Goal: Task Accomplishment & Management: Manage account settings

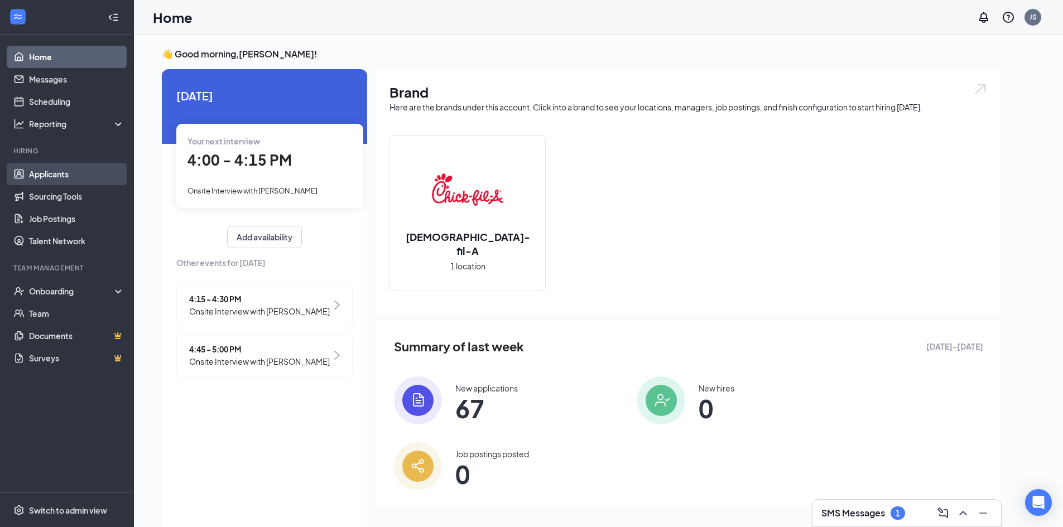
click at [61, 172] on link "Applicants" at bounding box center [76, 174] width 95 height 22
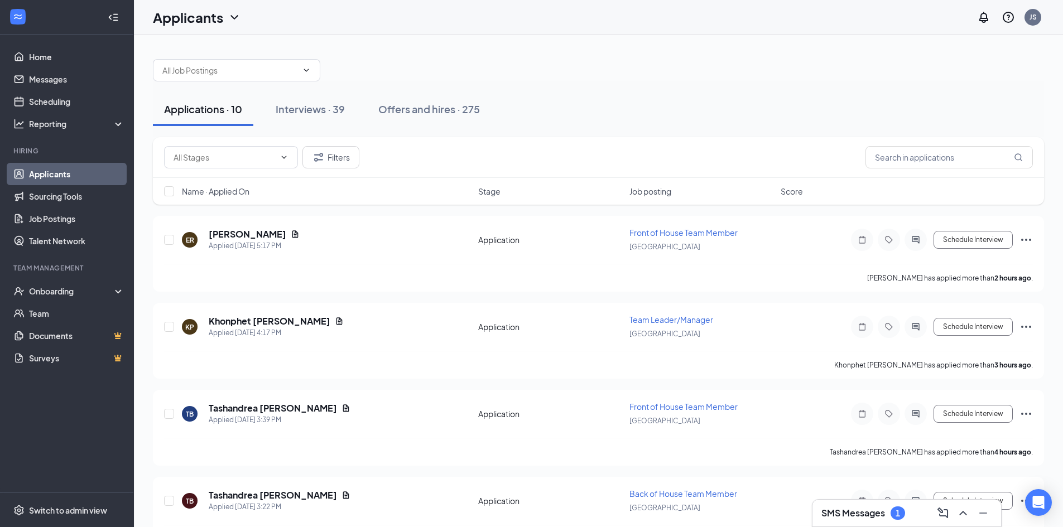
click at [880, 509] on h3 "SMS Messages" at bounding box center [853, 513] width 64 height 12
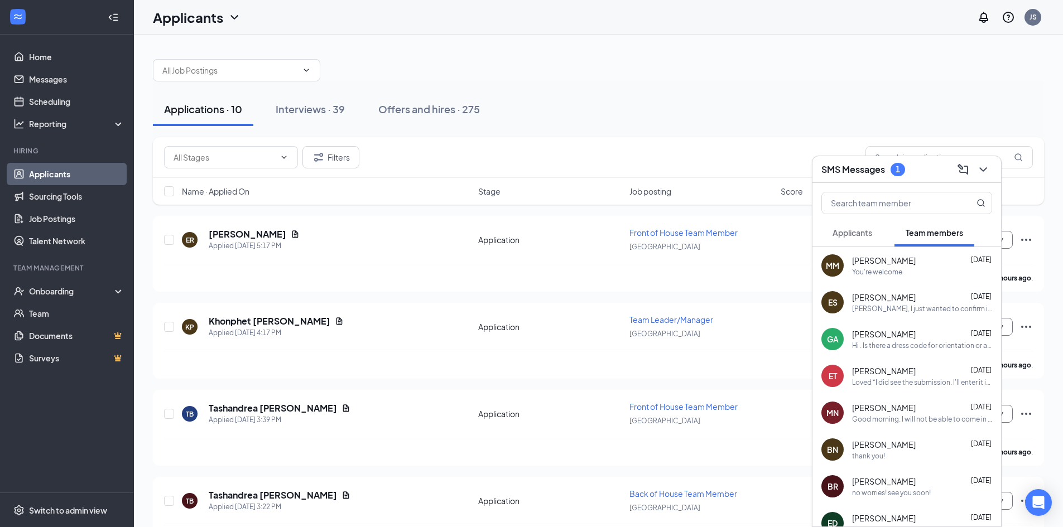
click at [864, 231] on span "Applicants" at bounding box center [852, 233] width 40 height 10
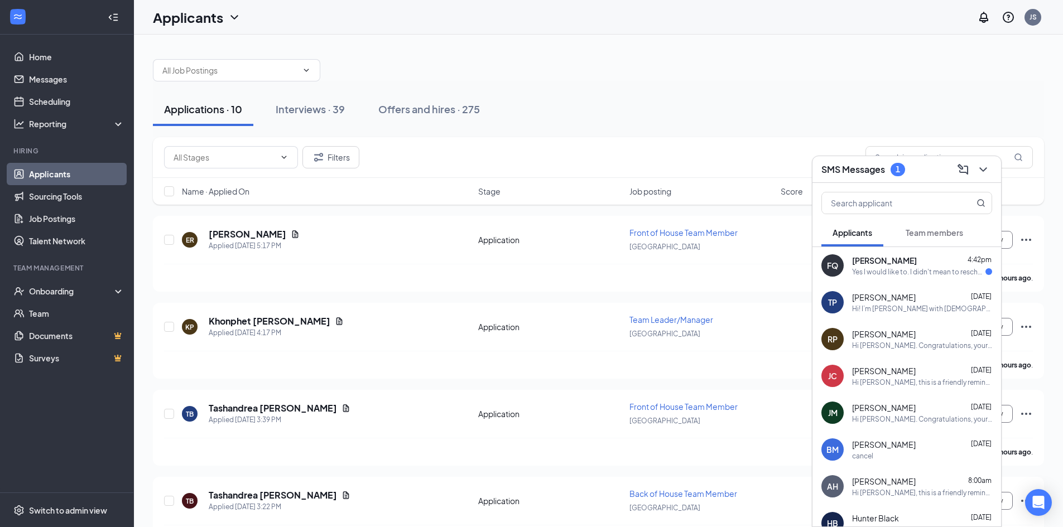
click at [885, 268] on div "Yes I would like to. I didn't mean to reschedule but the traffic was heavy on t…" at bounding box center [918, 271] width 133 height 9
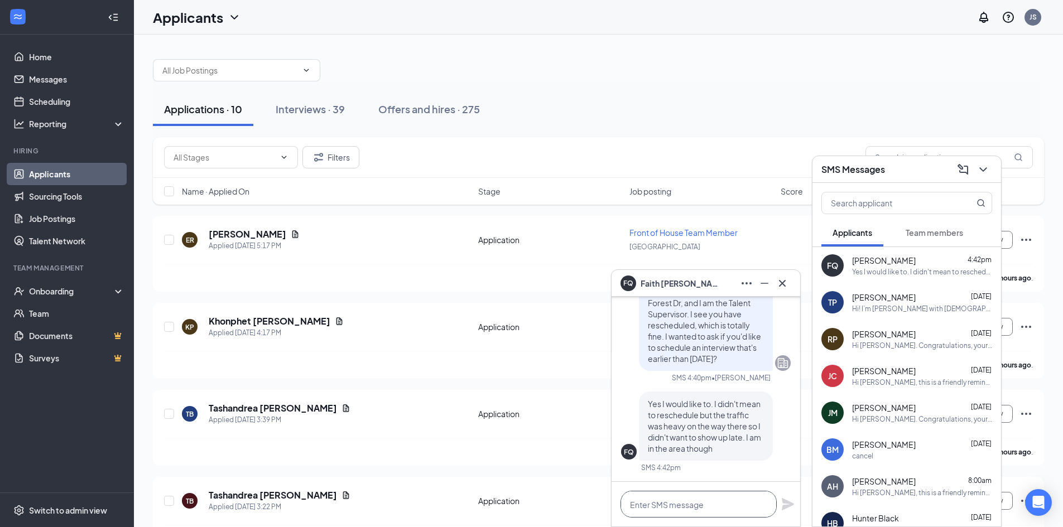
click at [670, 497] on textarea at bounding box center [698, 504] width 156 height 27
click at [785, 286] on icon "Cross" at bounding box center [781, 283] width 13 height 13
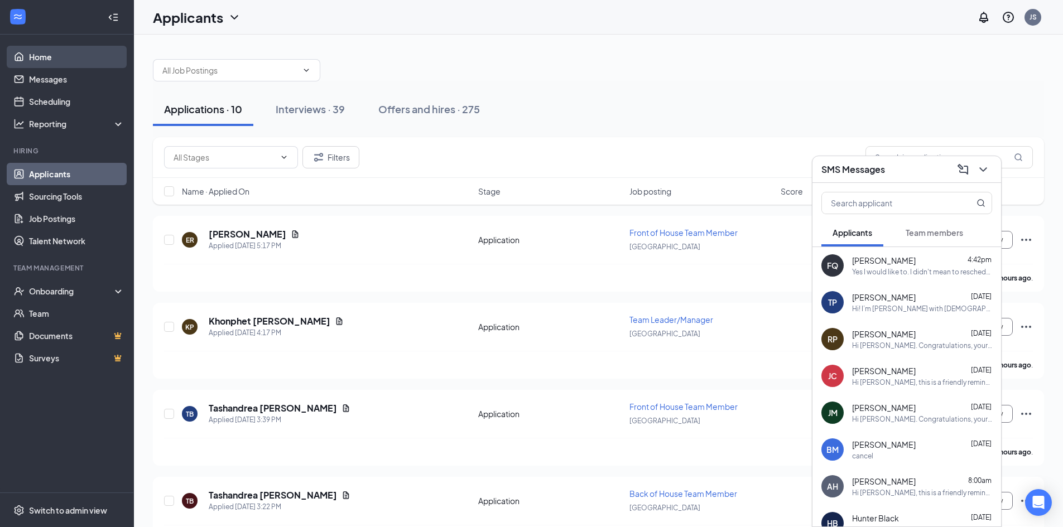
click at [67, 59] on link "Home" at bounding box center [76, 57] width 95 height 22
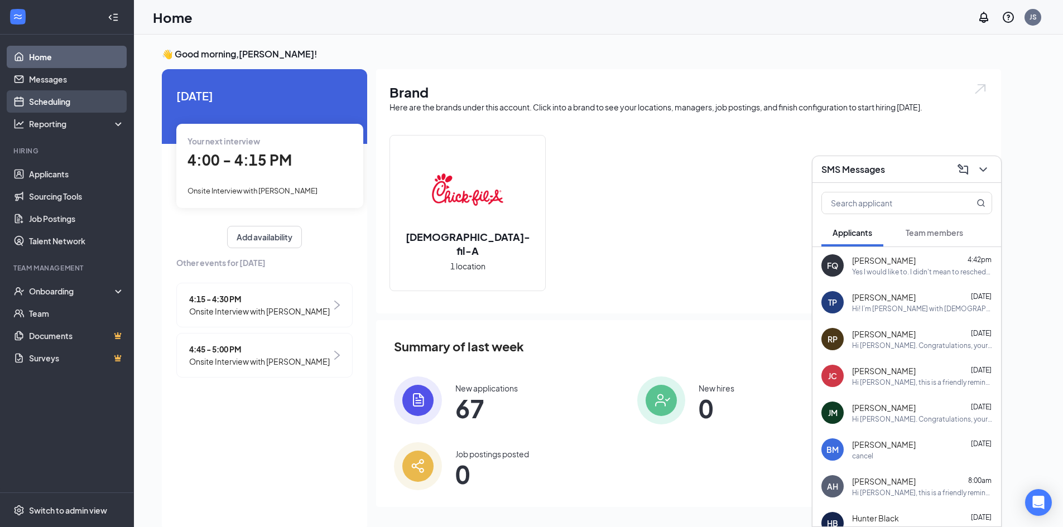
click at [66, 103] on link "Scheduling" at bounding box center [76, 101] width 95 height 22
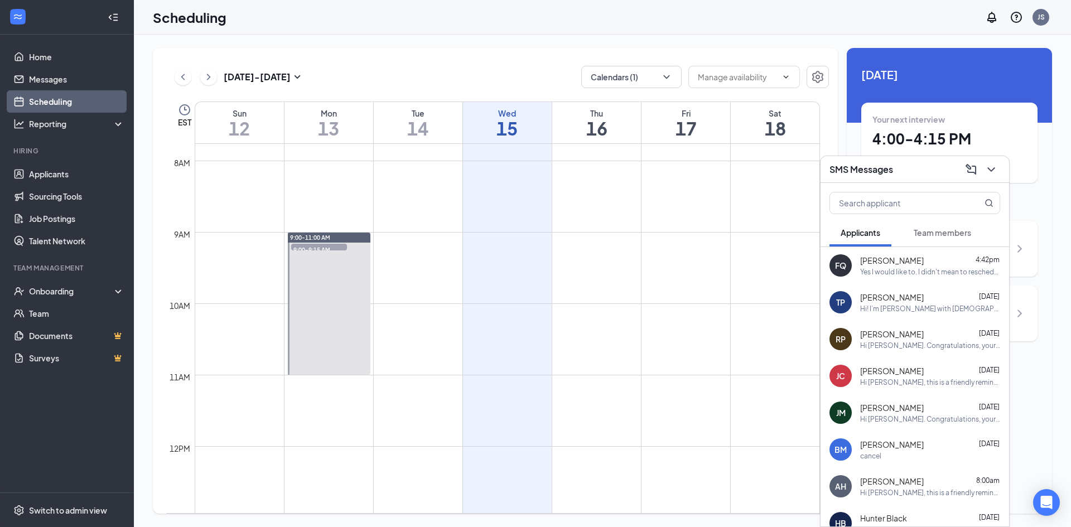
scroll to position [548, 0]
click at [204, 78] on icon "ChevronRight" at bounding box center [208, 76] width 11 height 13
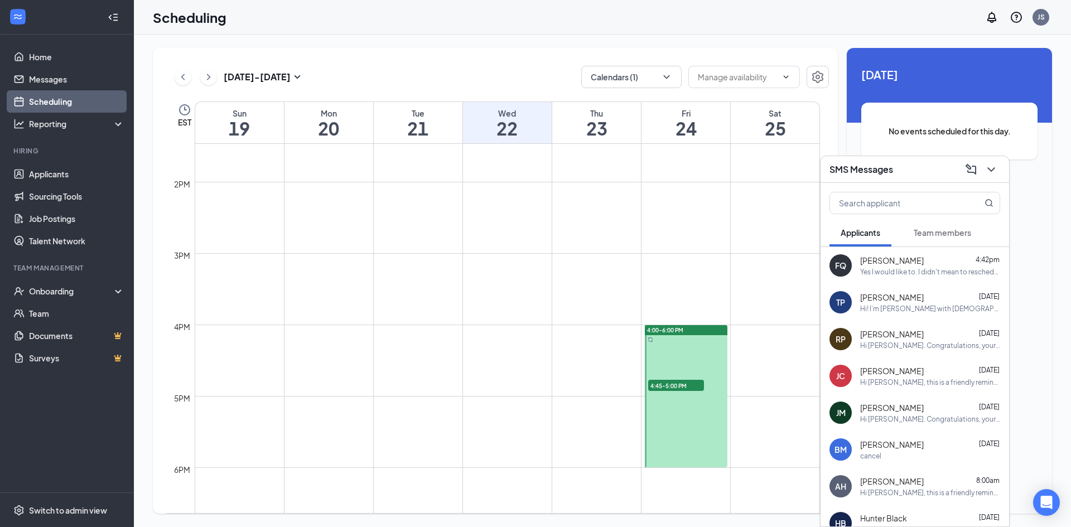
scroll to position [995, 0]
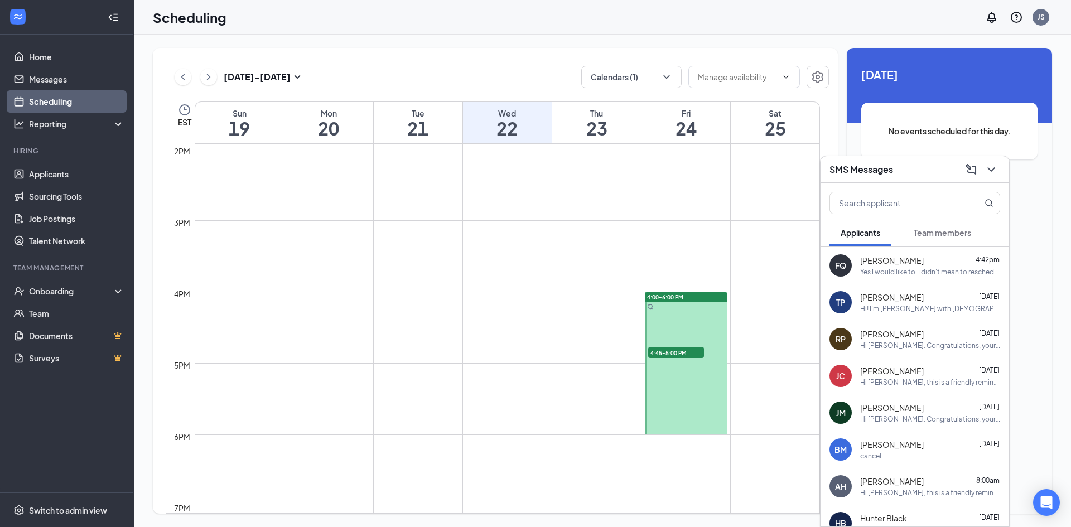
click at [688, 306] on div at bounding box center [686, 363] width 83 height 142
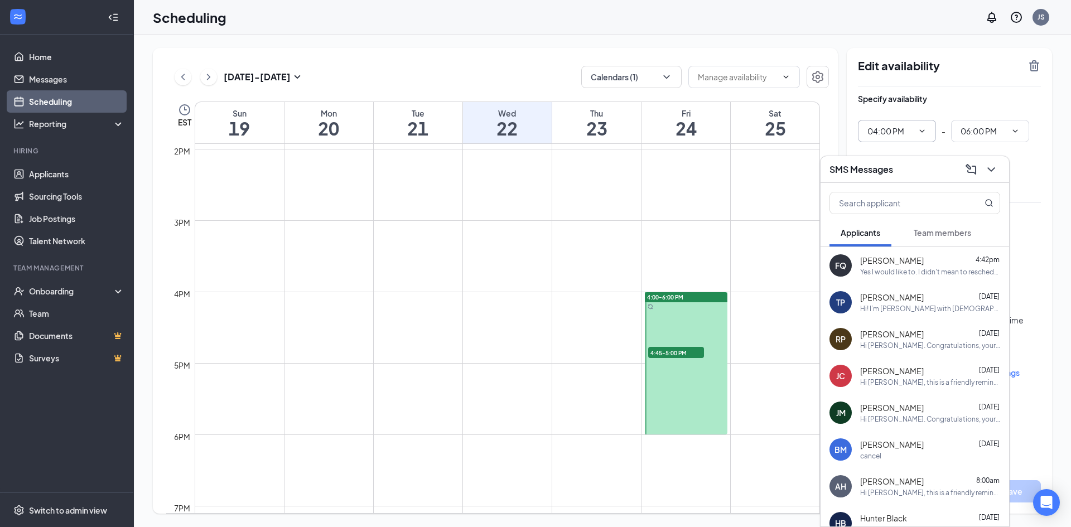
click at [911, 130] on input "04:00 PM" at bounding box center [890, 131] width 46 height 12
click at [907, 184] on div "03:00 PM" at bounding box center [892, 179] width 33 height 12
type input "03:00 PM"
type input "05:00 PM"
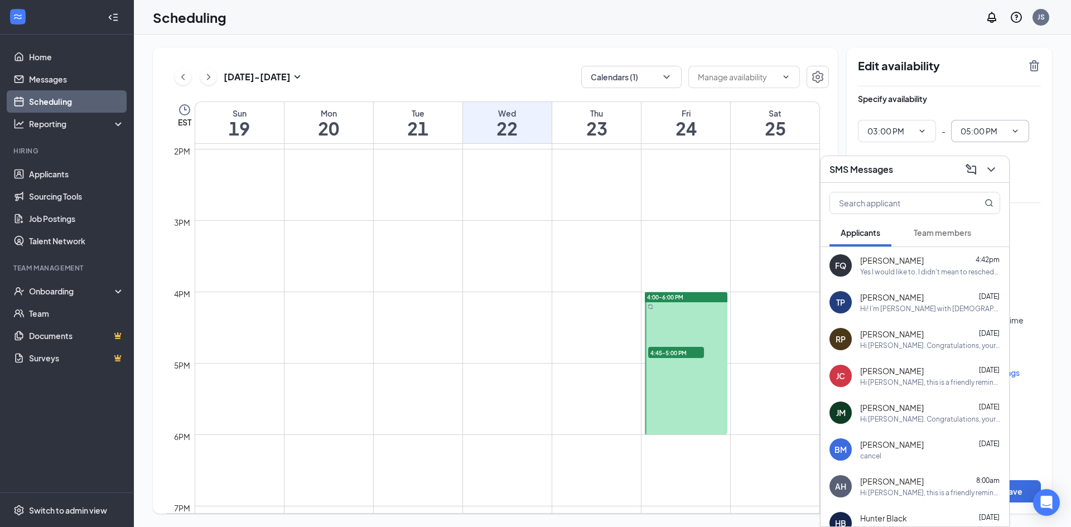
click at [1019, 141] on span "05:00 PM" at bounding box center [990, 131] width 78 height 22
click at [1000, 170] on button at bounding box center [991, 170] width 18 height 18
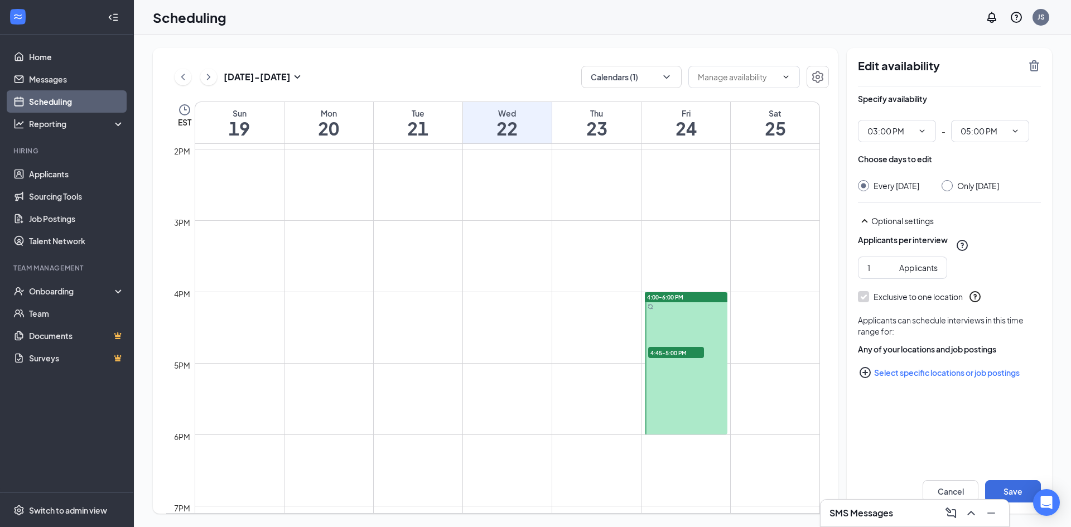
click at [953, 187] on div "Only [DATE]" at bounding box center [970, 185] width 57 height 11
click at [947, 184] on input "Only [DATE]" at bounding box center [946, 184] width 8 height 8
radio input "true"
radio input "false"
click at [1019, 488] on button "Save" at bounding box center [1013, 491] width 56 height 22
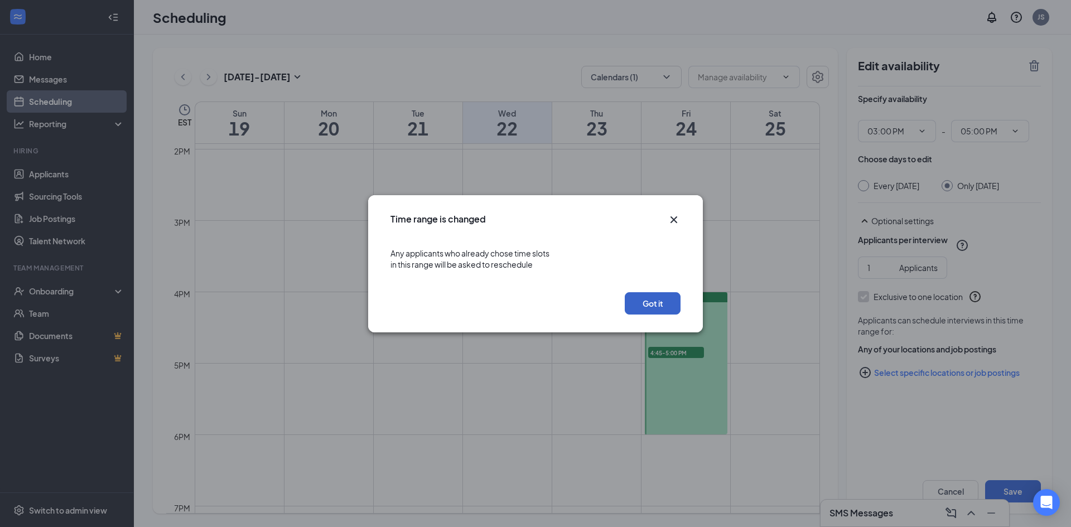
click at [662, 298] on button "Got it" at bounding box center [653, 303] width 56 height 22
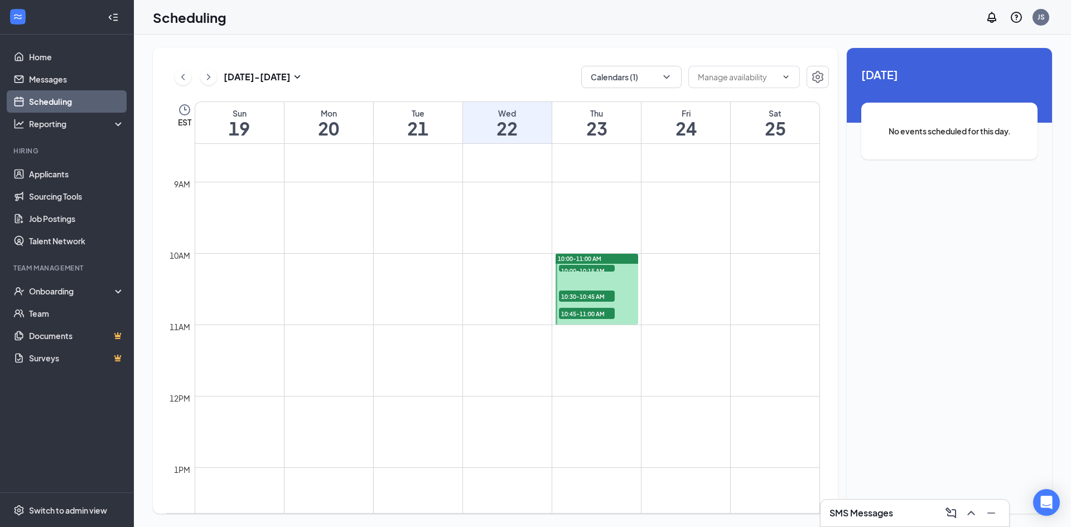
scroll to position [604, 0]
click at [895, 524] on div "SMS Messages" at bounding box center [915, 513] width 189 height 27
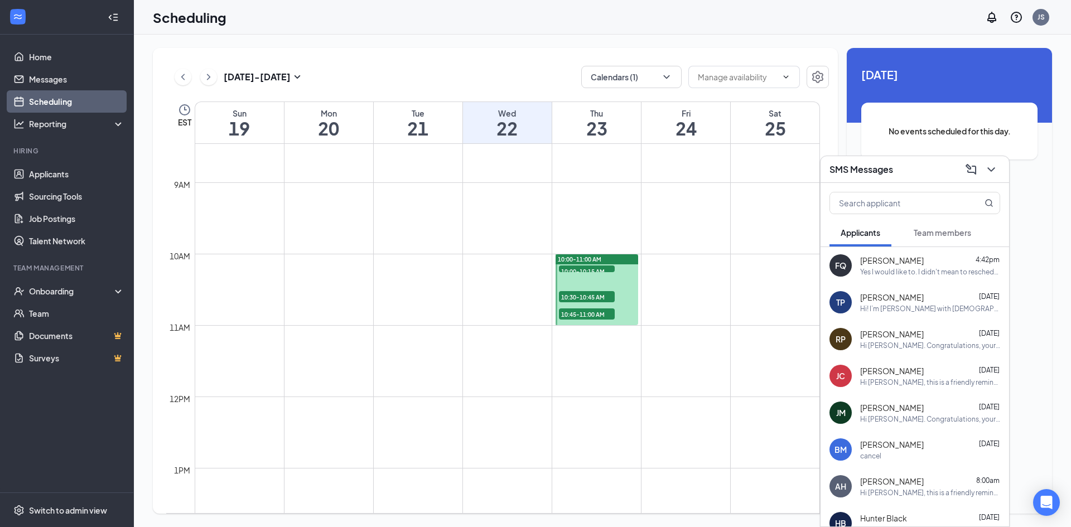
click at [892, 276] on div "Yes I would like to. I didn't mean to reschedule but the traffic was heavy on t…" at bounding box center [930, 271] width 140 height 9
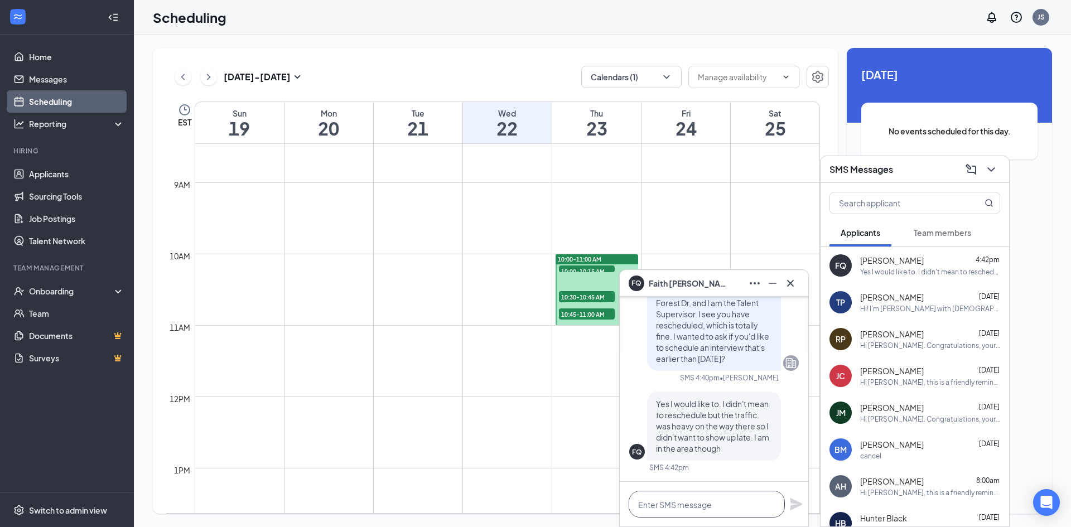
click at [688, 503] on textarea at bounding box center [707, 504] width 156 height 27
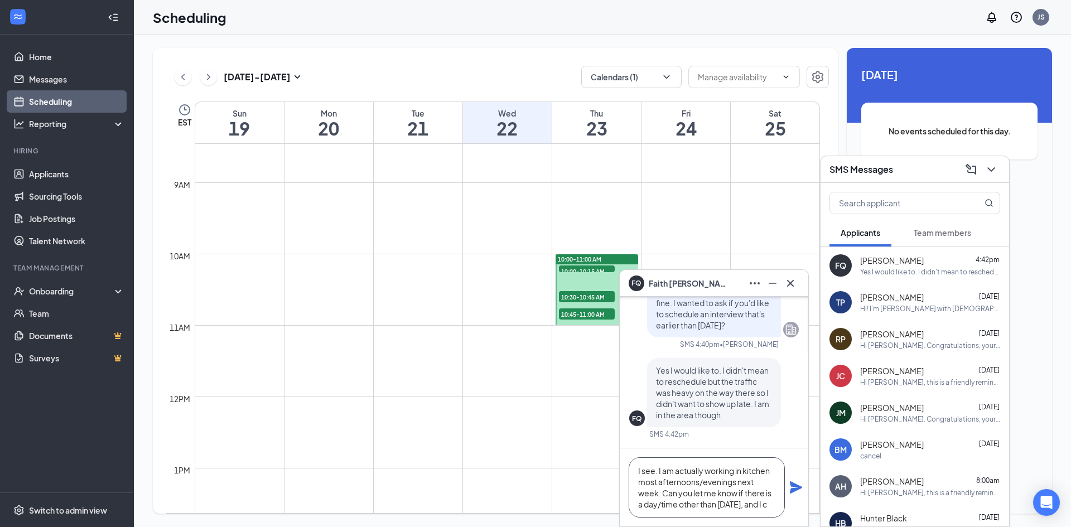
scroll to position [12, 0]
type textarea "I see. I am actually working in kitchen most afternoons/evenings next week. Can…"
click at [790, 493] on icon "Plane" at bounding box center [795, 487] width 13 height 13
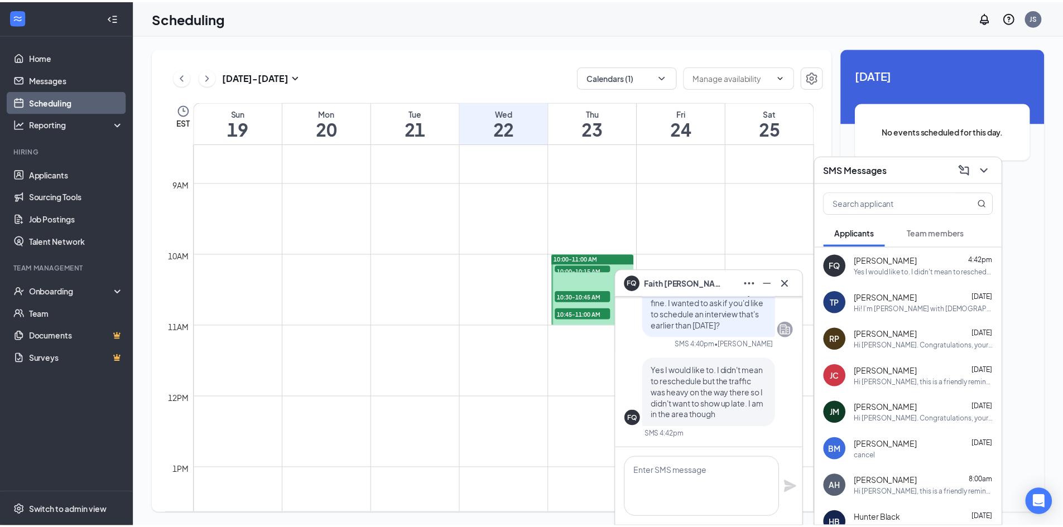
scroll to position [0, 0]
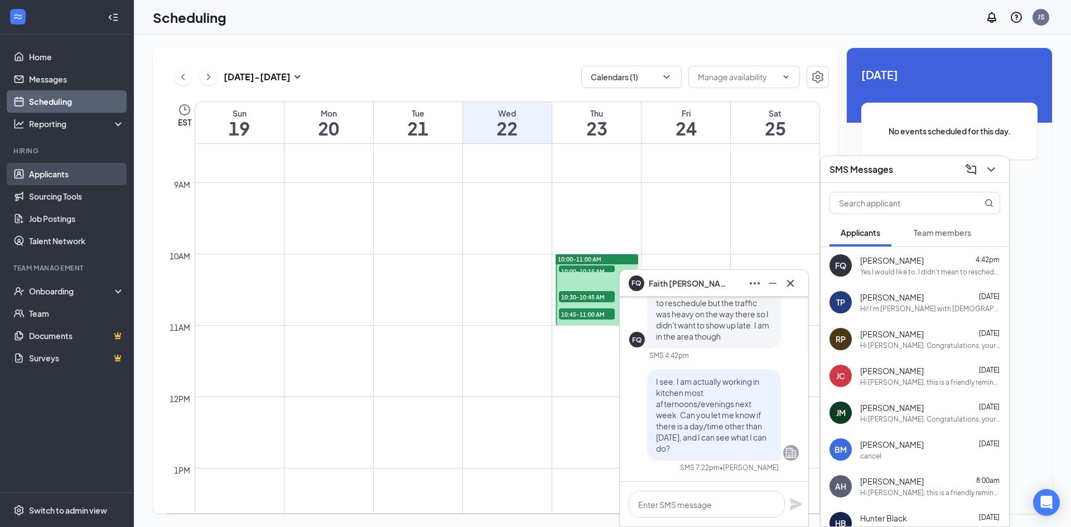
drag, startPoint x: 71, startPoint y: 156, endPoint x: 70, endPoint y: 168, distance: 11.8
click at [71, 156] on div "Hiring" at bounding box center [67, 151] width 109 height 11
click at [70, 171] on link "Applicants" at bounding box center [76, 174] width 95 height 22
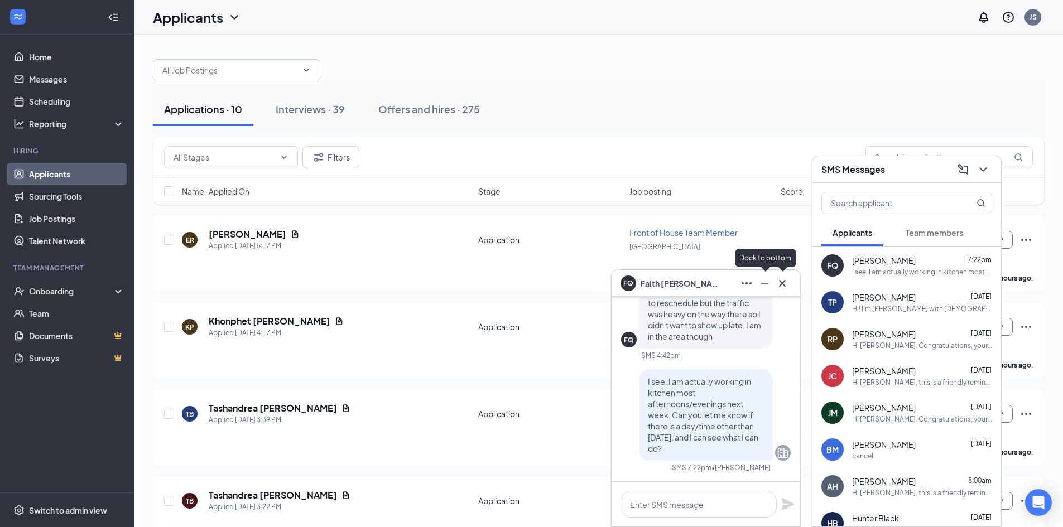
click at [785, 286] on icon "Cross" at bounding box center [782, 282] width 7 height 7
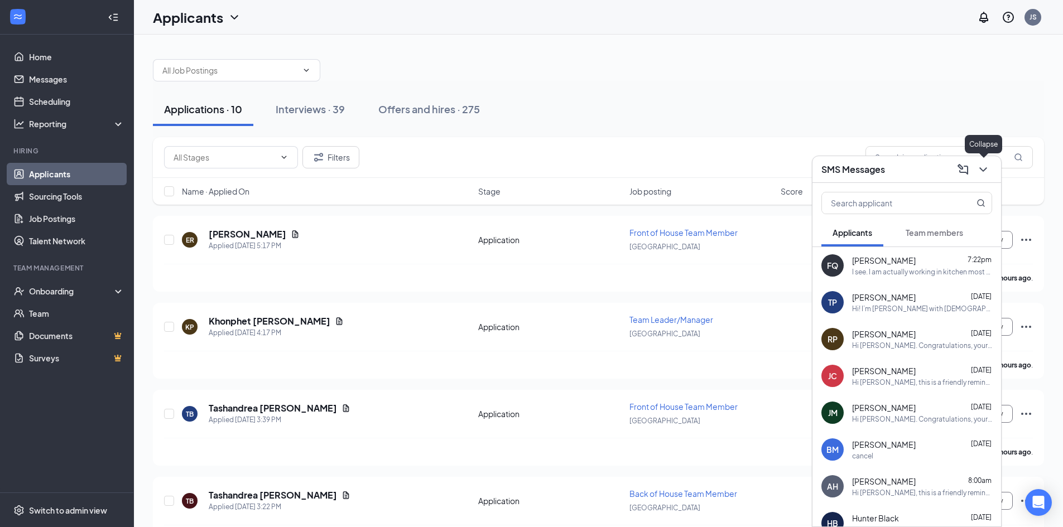
click at [986, 171] on icon "ChevronDown" at bounding box center [982, 169] width 13 height 13
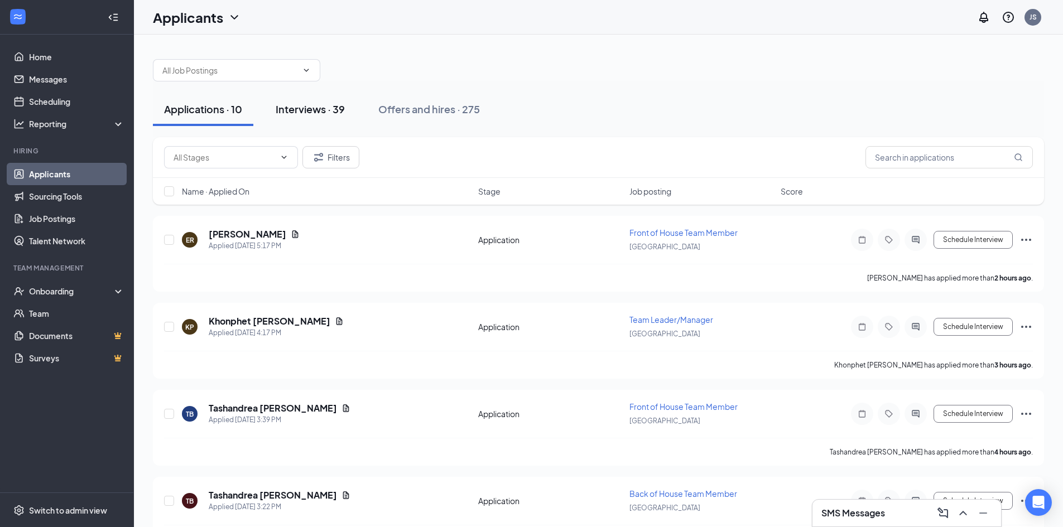
click at [315, 115] on div "Interviews · 39" at bounding box center [310, 109] width 69 height 14
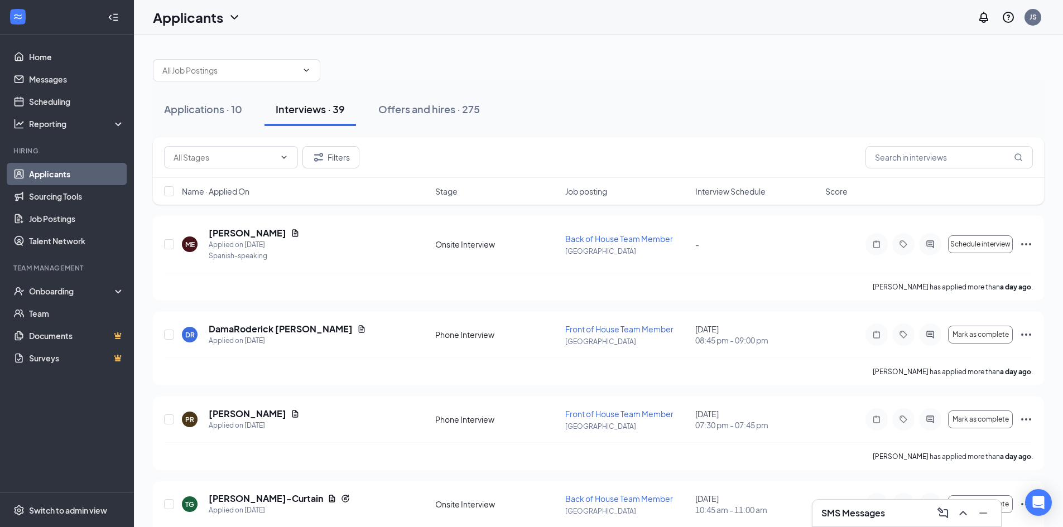
click at [712, 194] on span "Interview Schedule" at bounding box center [730, 191] width 70 height 11
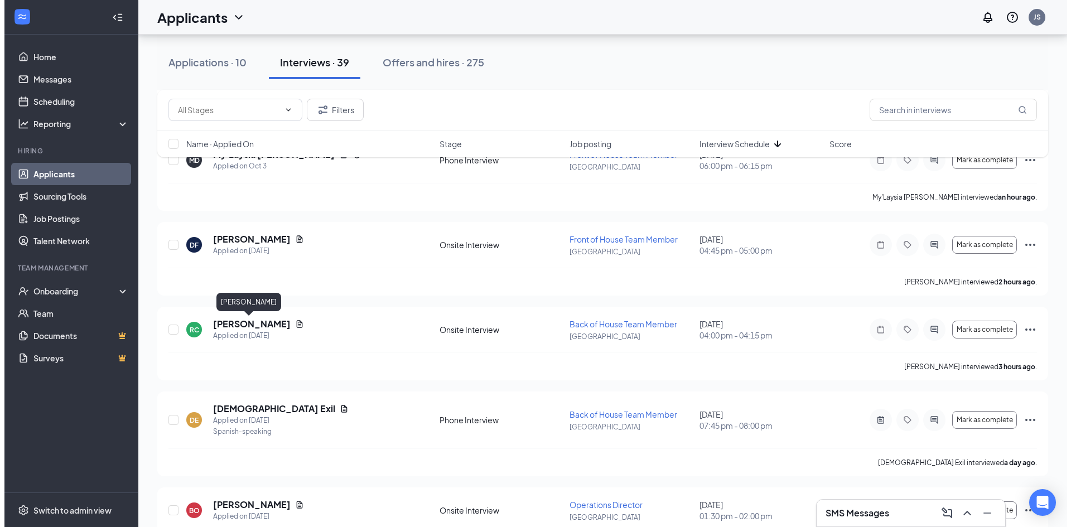
scroll to position [1833, 0]
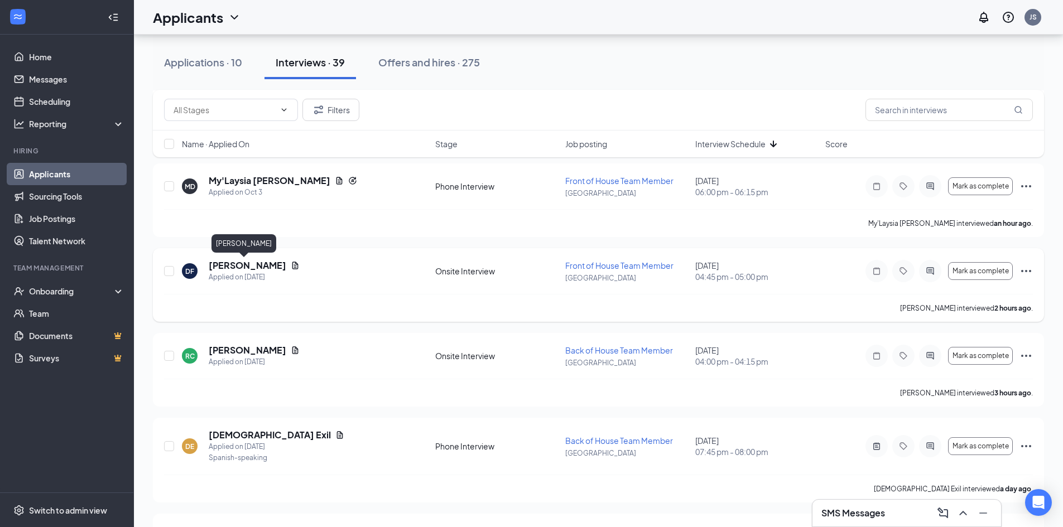
click at [234, 266] on h5 "[PERSON_NAME]" at bounding box center [248, 265] width 78 height 12
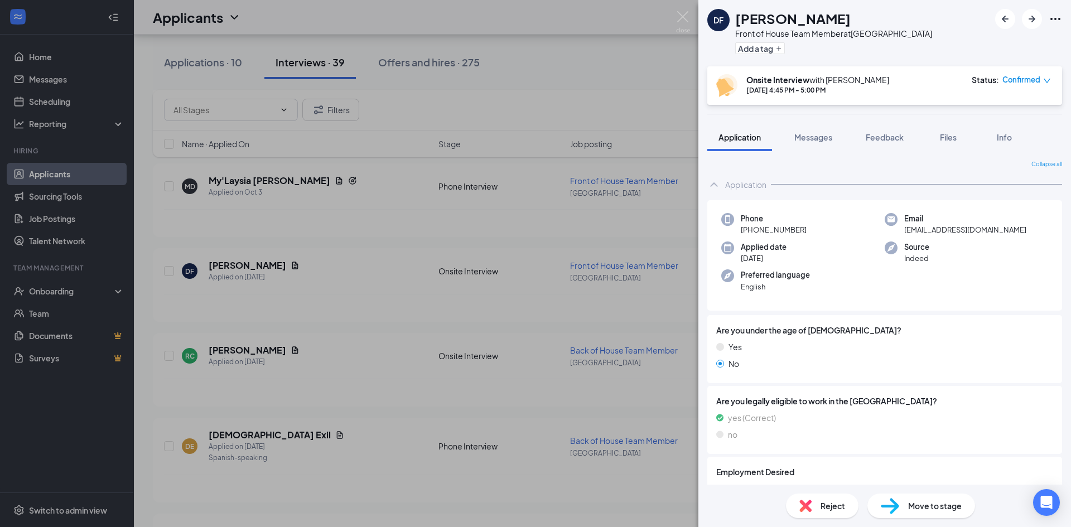
click at [826, 503] on span "Reject" at bounding box center [833, 506] width 25 height 12
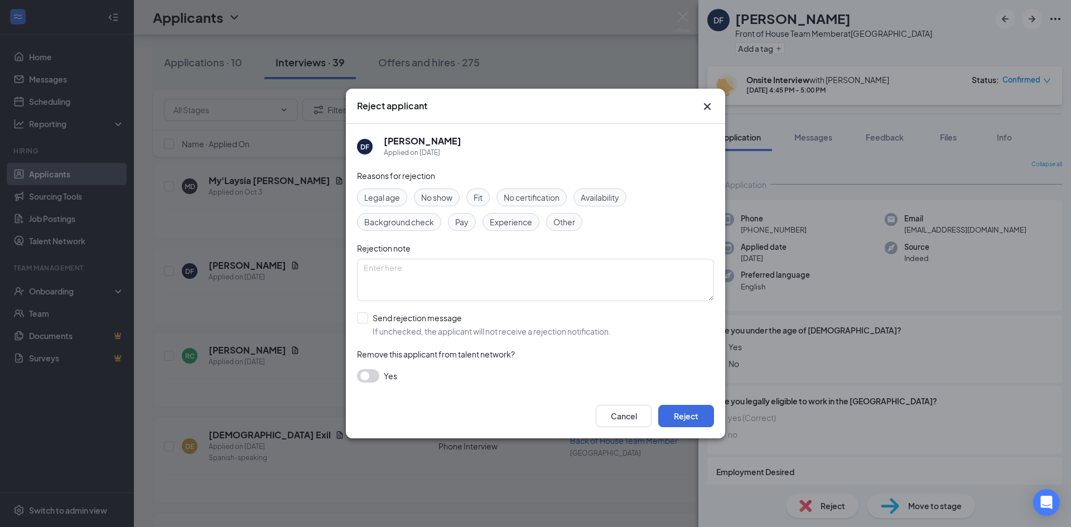
click at [472, 198] on div "Fit" at bounding box center [477, 198] width 23 height 18
click at [532, 224] on div "Experience" at bounding box center [511, 222] width 57 height 18
click at [365, 321] on input "Send rejection message If unchecked, the applicant will not receive a rejection…" at bounding box center [484, 324] width 254 height 25
checkbox input "true"
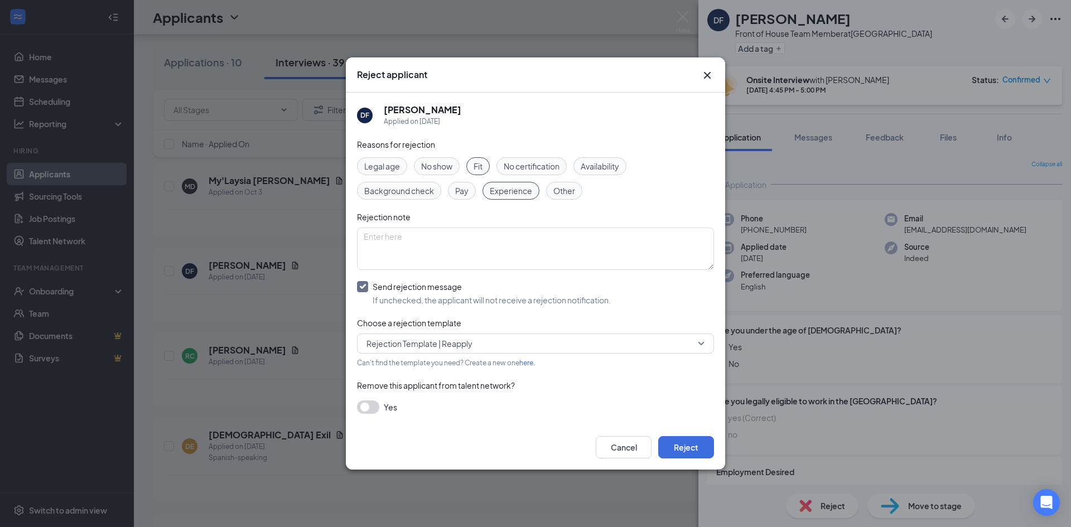
click at [402, 340] on span "Rejection Template | Reapply" at bounding box center [419, 343] width 106 height 17
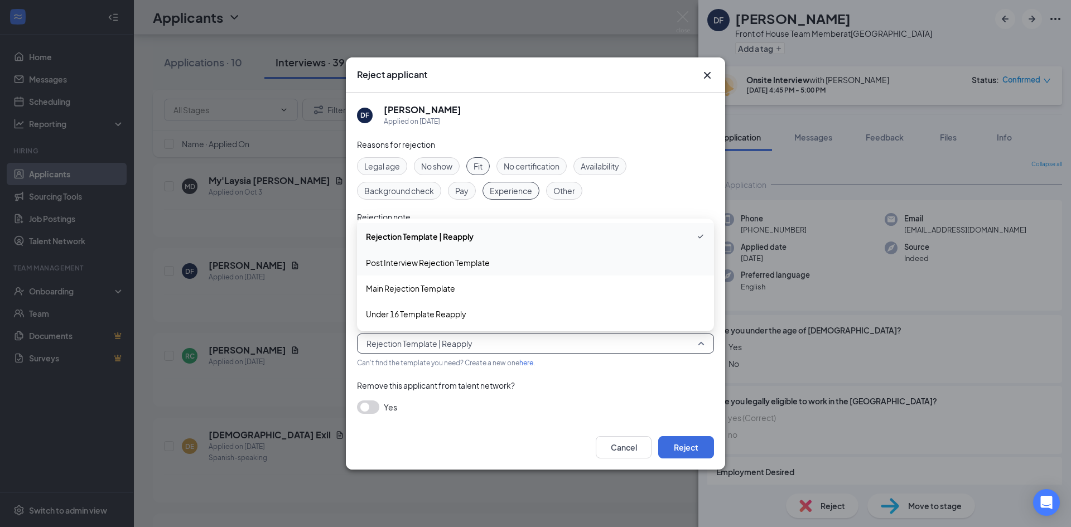
click at [409, 258] on span "Post Interview Rejection Template" at bounding box center [428, 263] width 124 height 12
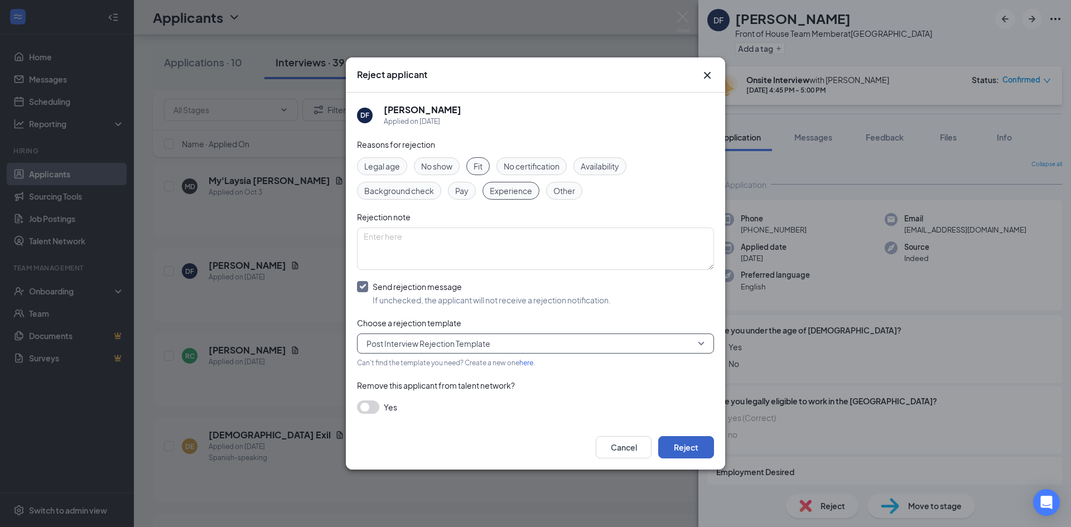
click at [687, 447] on button "Reject" at bounding box center [686, 447] width 56 height 22
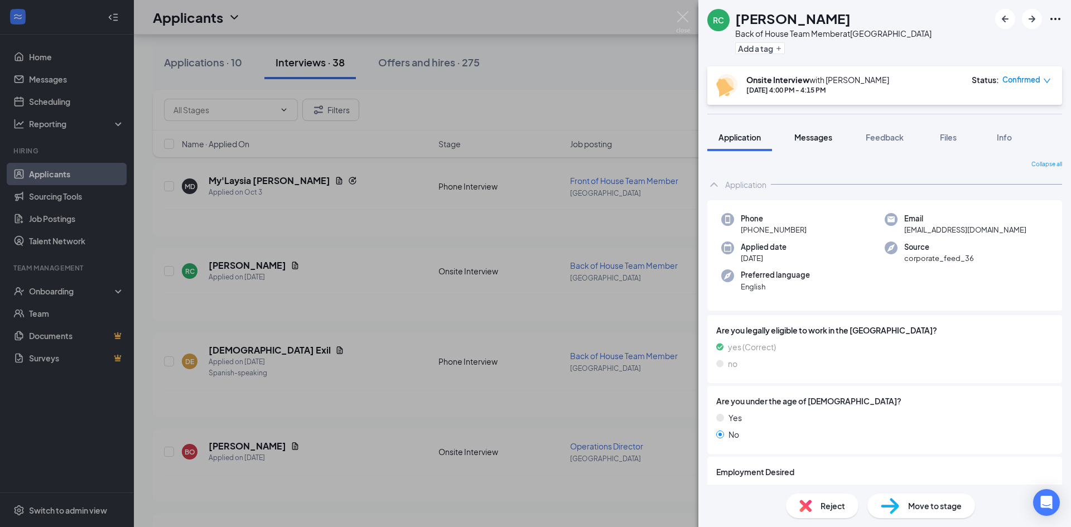
click at [821, 138] on span "Messages" at bounding box center [813, 137] width 38 height 10
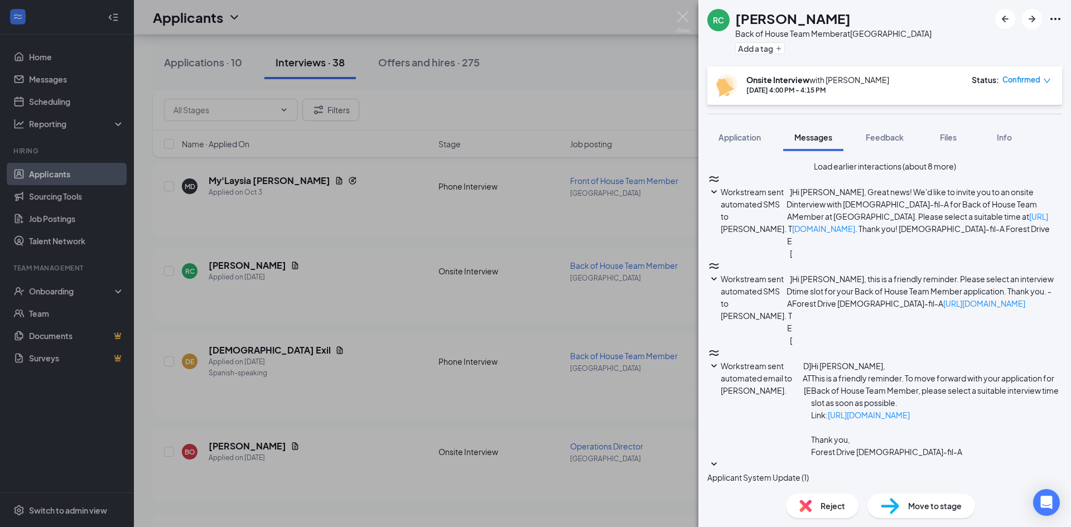
scroll to position [330, 0]
type textarea "Hello, [PERSON_NAME]. Thank you for taking the time to interview with me earlie…"
checkbox input "true"
